Goal: Transaction & Acquisition: Purchase product/service

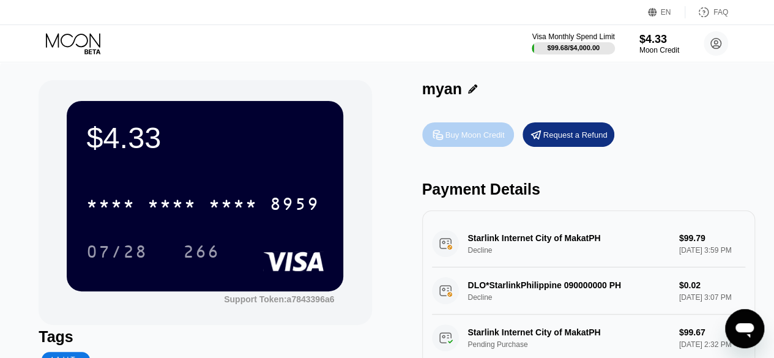
click at [463, 145] on div "Buy Moon Credit" at bounding box center [468, 134] width 92 height 24
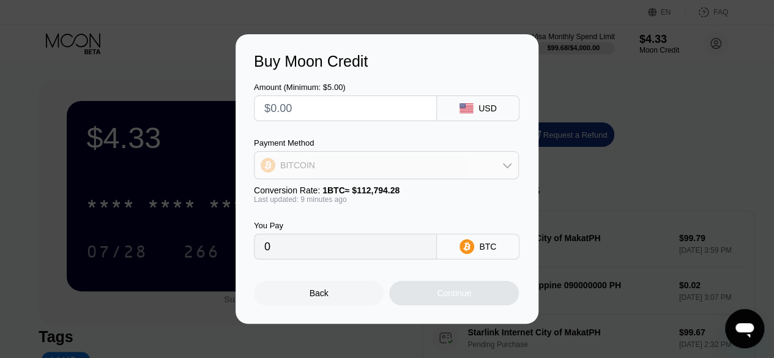
click at [452, 171] on div "BITCOIN" at bounding box center [387, 165] width 264 height 24
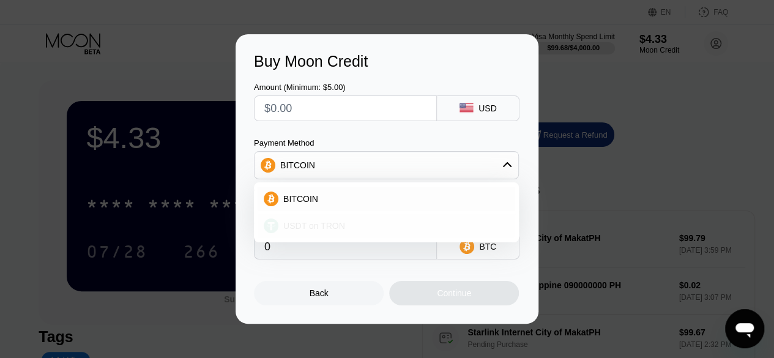
click at [412, 224] on div "USDT on TRON" at bounding box center [393, 226] width 231 height 10
type input "0.00"
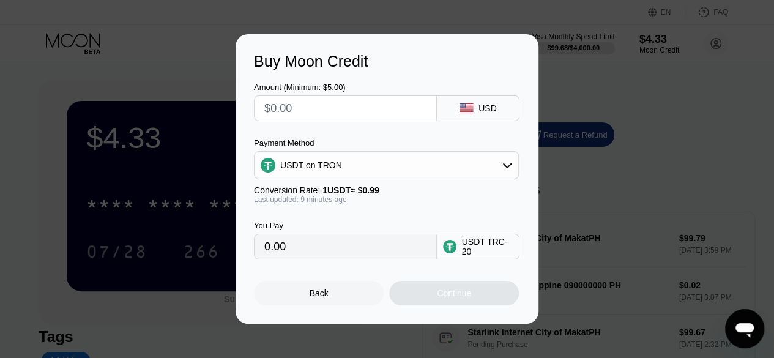
click at [351, 107] on input "text" at bounding box center [345, 108] width 162 height 24
type input "$4"
type input "4.04"
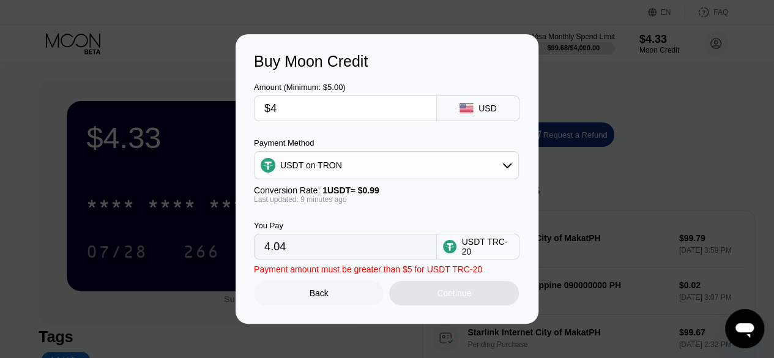
type input "$40"
type input "40.40"
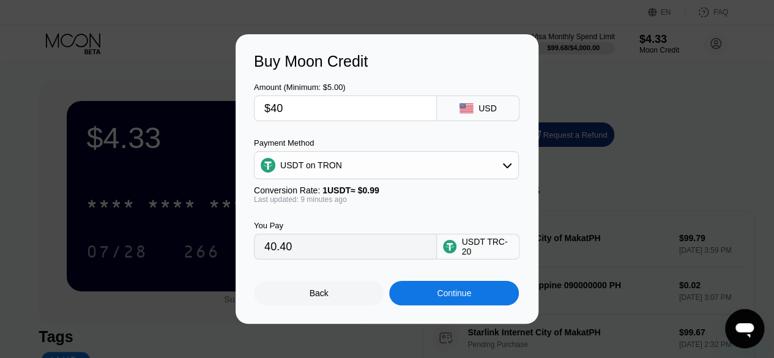
type input "$400"
type input "404.04"
type input "$400"
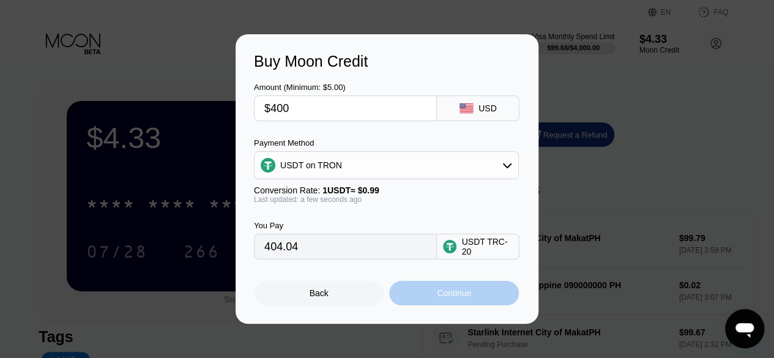
click at [434, 297] on div "Continue" at bounding box center [454, 293] width 130 height 24
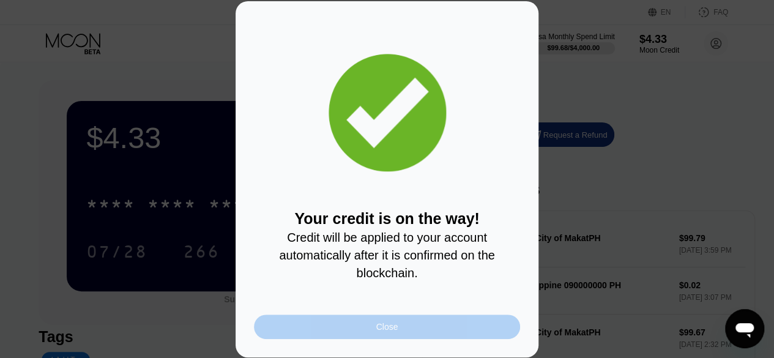
click at [450, 333] on div "Close" at bounding box center [387, 326] width 266 height 24
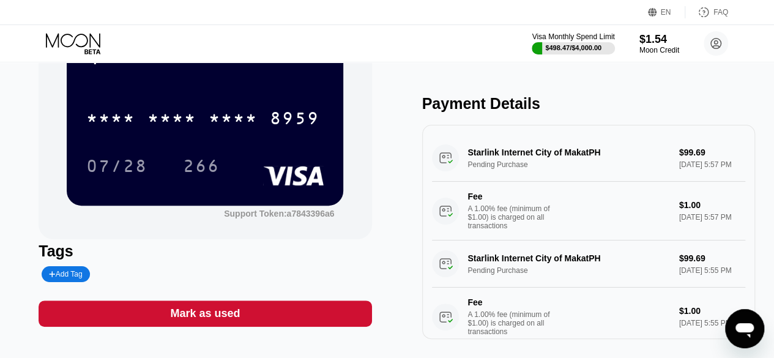
scroll to position [67, 0]
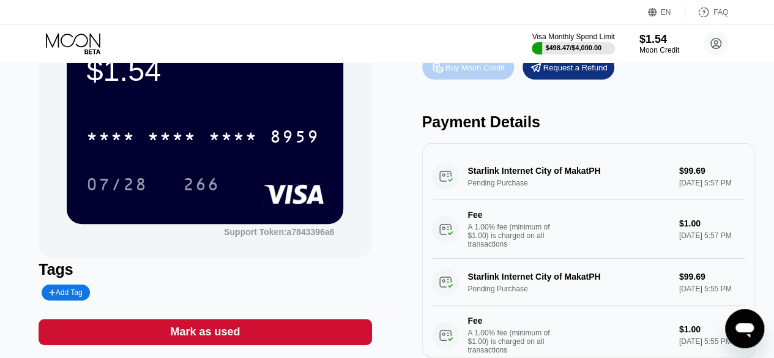
click at [454, 76] on div "Buy Moon Credit" at bounding box center [468, 67] width 92 height 24
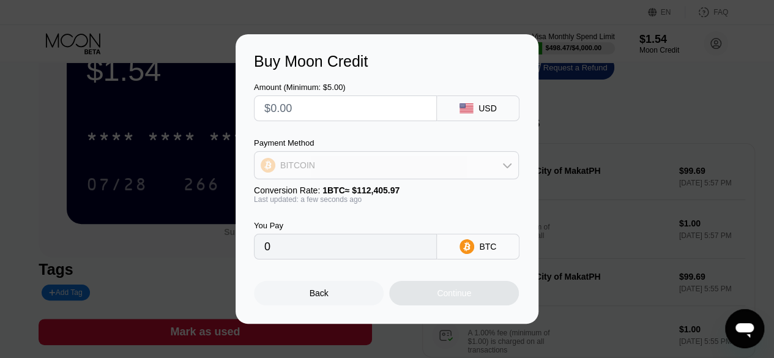
click at [415, 168] on div "BITCOIN" at bounding box center [387, 165] width 264 height 24
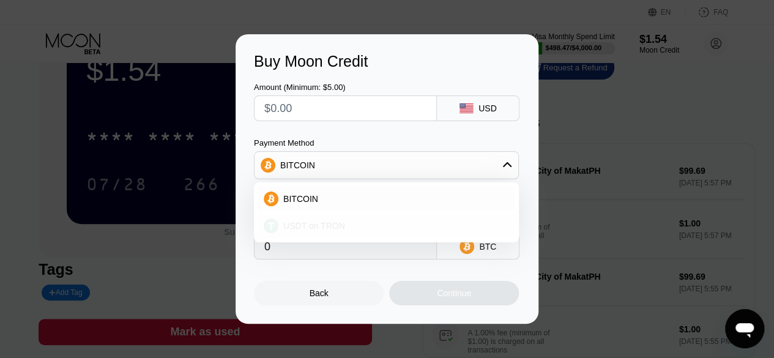
click at [385, 221] on div "USDT on TRON" at bounding box center [393, 226] width 231 height 10
type input "0.00"
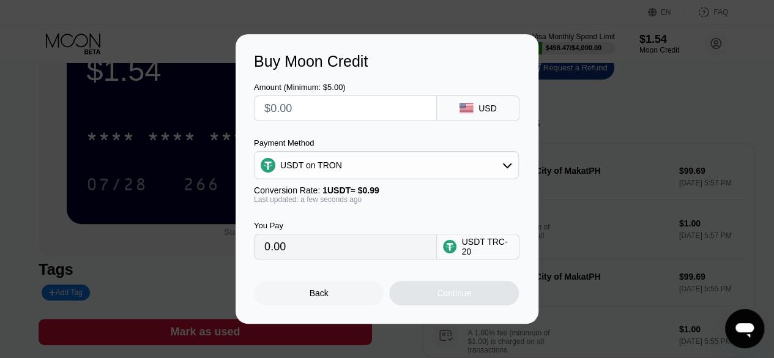
click at [372, 109] on input "text" at bounding box center [345, 108] width 162 height 24
type input "$1"
type input "1.01"
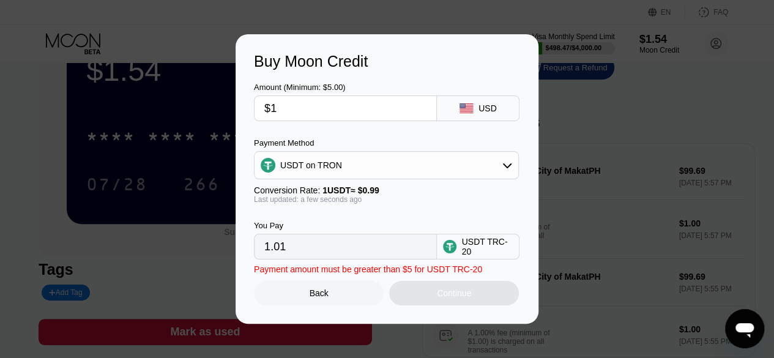
type input "$10"
type input "10.10"
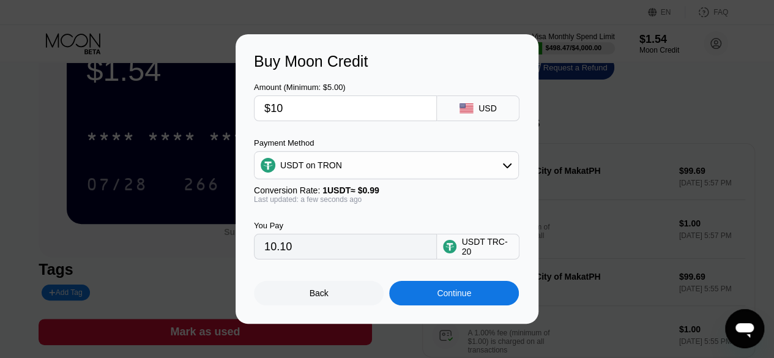
type input "$102"
type input "103.03"
type input "$102"
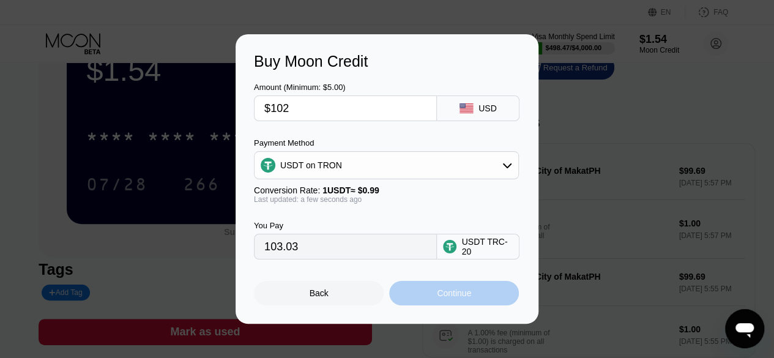
click at [433, 303] on div "Continue" at bounding box center [454, 293] width 130 height 24
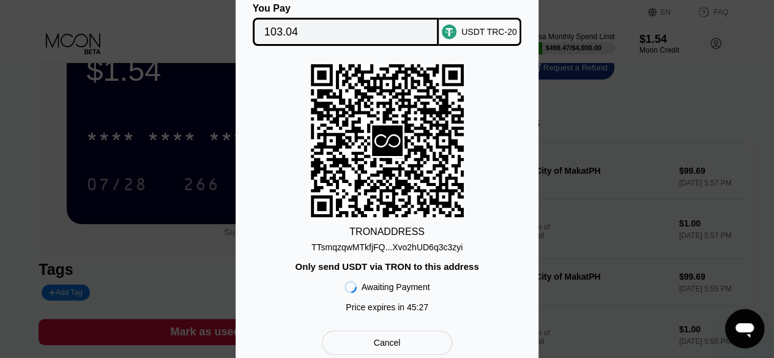
click at [593, 248] on div "You Pay 103.04 USDT TRC-20 TRON ADDRESS TTsmqzqwMTkfjFQ...Xvo2hUD6q3c3zyi Only …" at bounding box center [387, 179] width 774 height 389
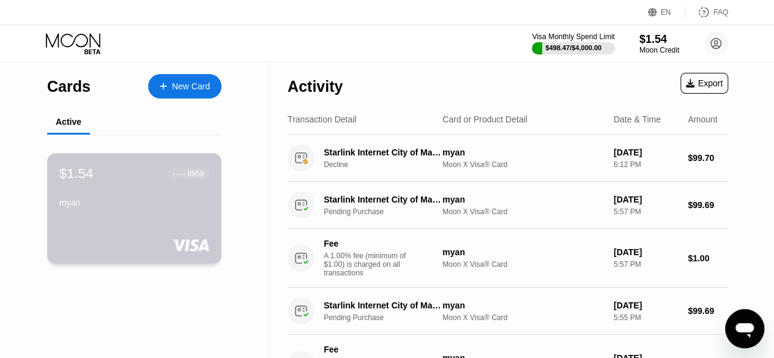
click at [143, 172] on div "$1.54 ● ● ● ● 8959" at bounding box center [134, 173] width 150 height 16
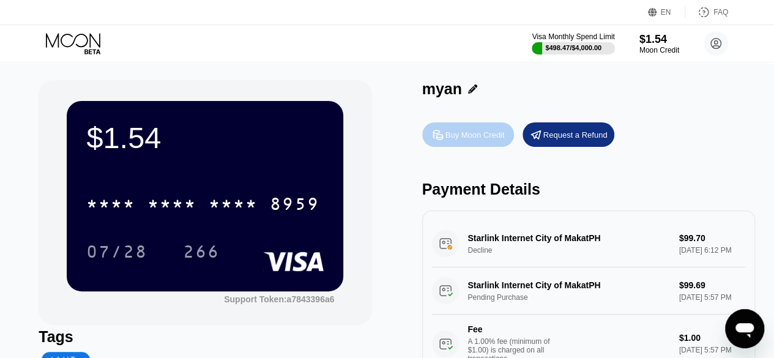
click at [474, 138] on div "Buy Moon Credit" at bounding box center [474, 135] width 59 height 10
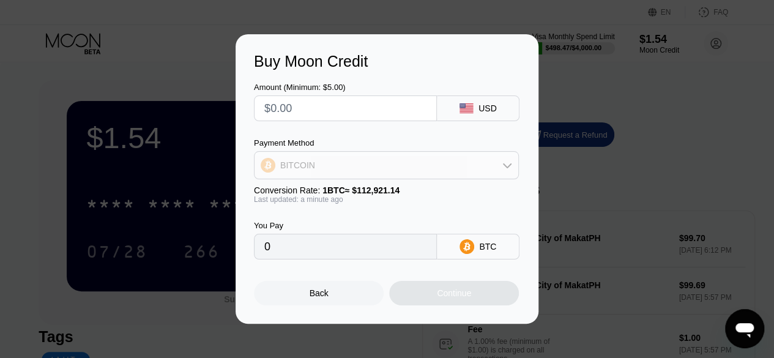
click at [443, 166] on div "BITCOIN" at bounding box center [387, 165] width 264 height 24
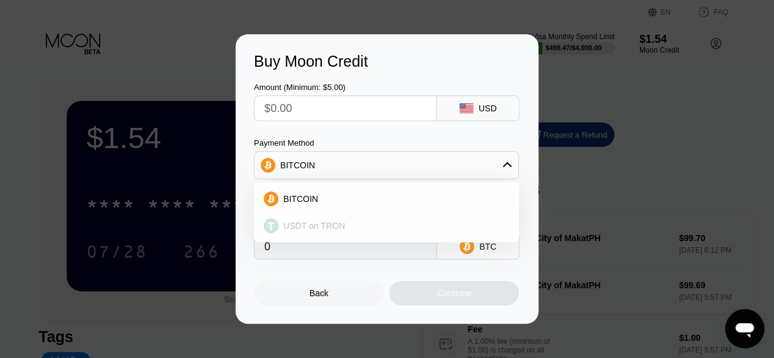
click at [396, 228] on div "USDT on TRON" at bounding box center [393, 226] width 231 height 10
type input "0.00"
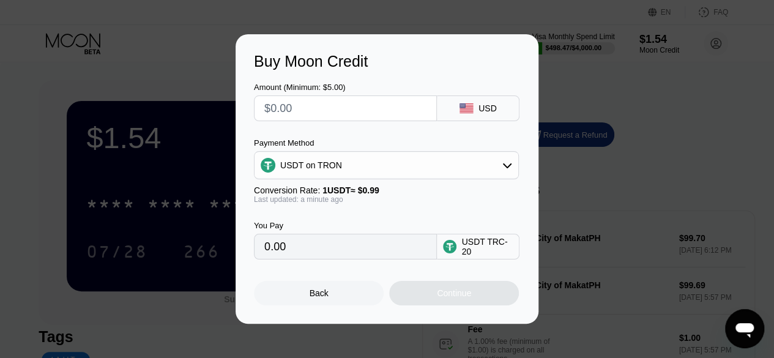
click at [360, 96] on input "text" at bounding box center [345, 108] width 162 height 24
type input "$1"
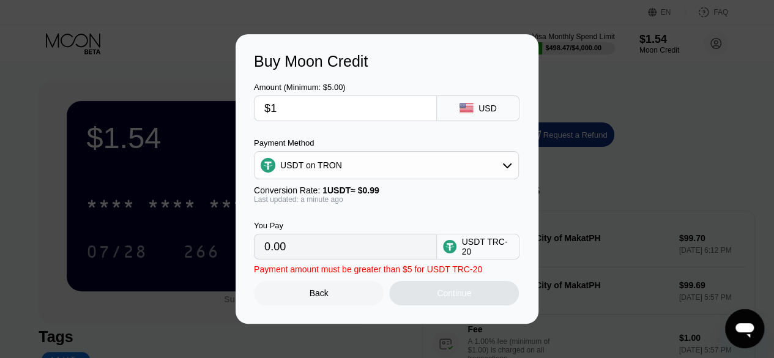
type input "1.01"
type input "0.00"
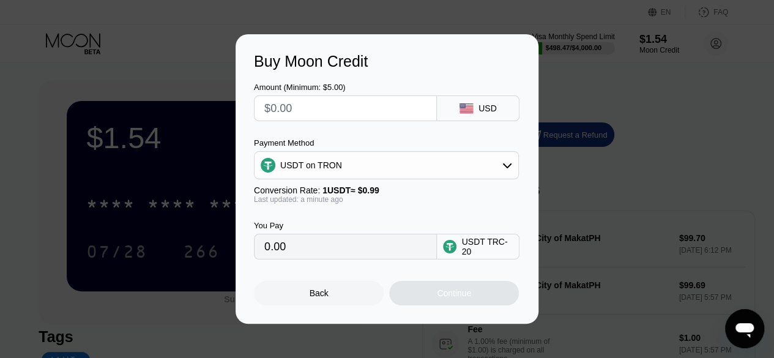
type input "$1"
type input "1.01"
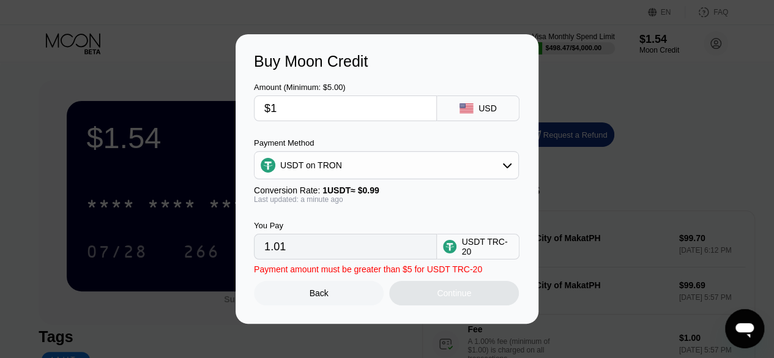
type input "$10"
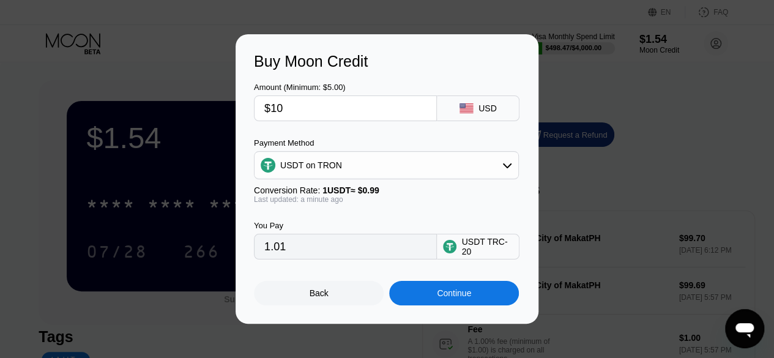
type input "10.10"
type input "$102"
type input "103.03"
type input "$102"
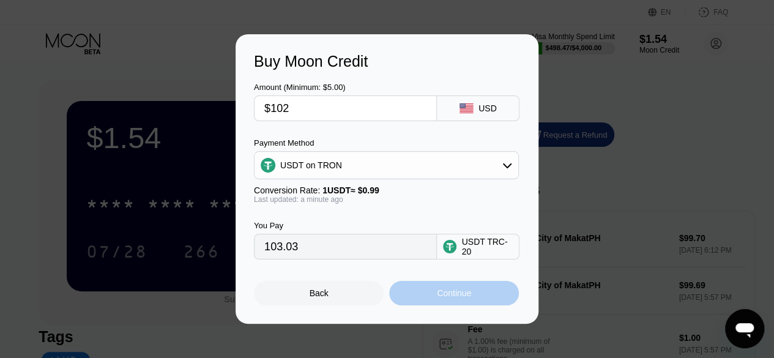
click at [415, 294] on div "Continue" at bounding box center [454, 293] width 130 height 24
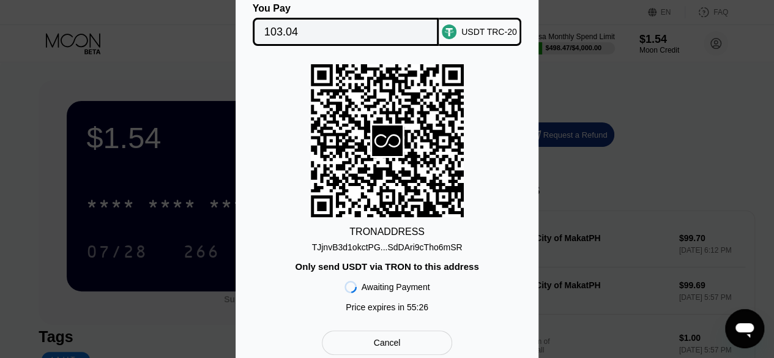
click at [428, 243] on div "TJjnvB3d1okctPG...SdDAri9cTho6mSR" at bounding box center [387, 247] width 151 height 10
click at [488, 210] on div "TRON ADDRESS TJjnvB3d1okctPG...SdDAri9cTho6mSR Only send USDT via TRON to this …" at bounding box center [387, 191] width 266 height 254
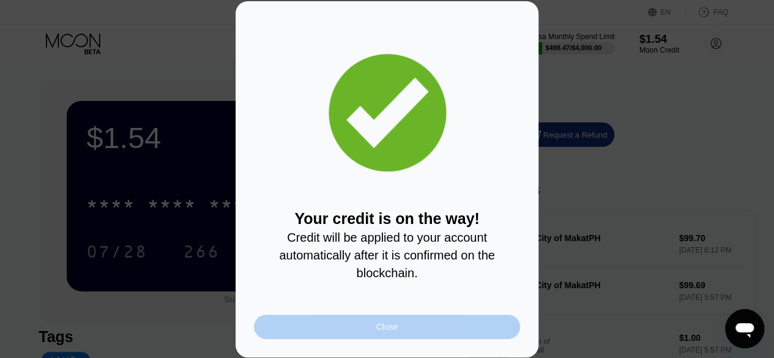
click at [456, 330] on div "Close" at bounding box center [387, 326] width 266 height 24
